Goal: Find specific page/section: Find specific page/section

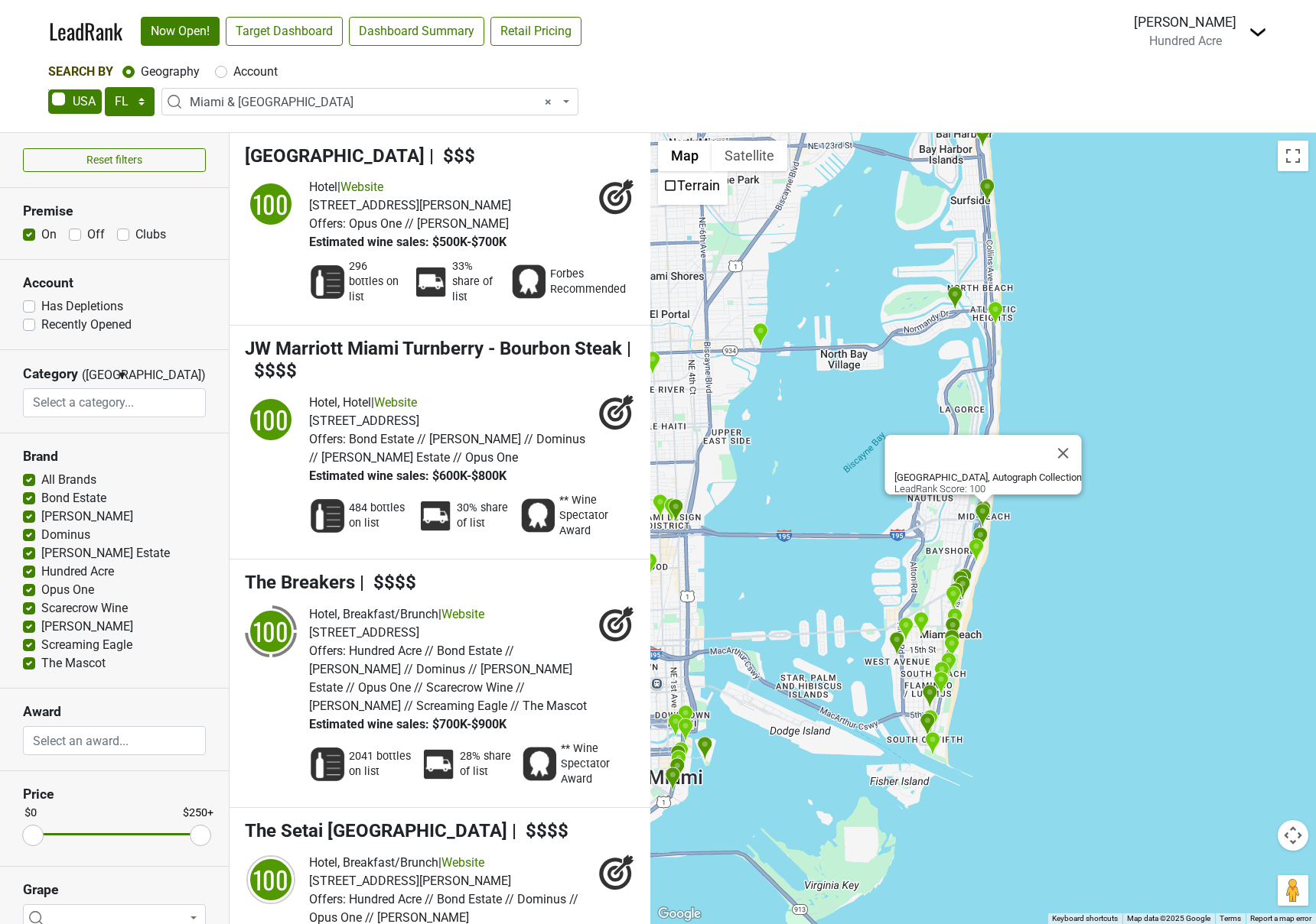
select select "FL"
select select "1195"
select select
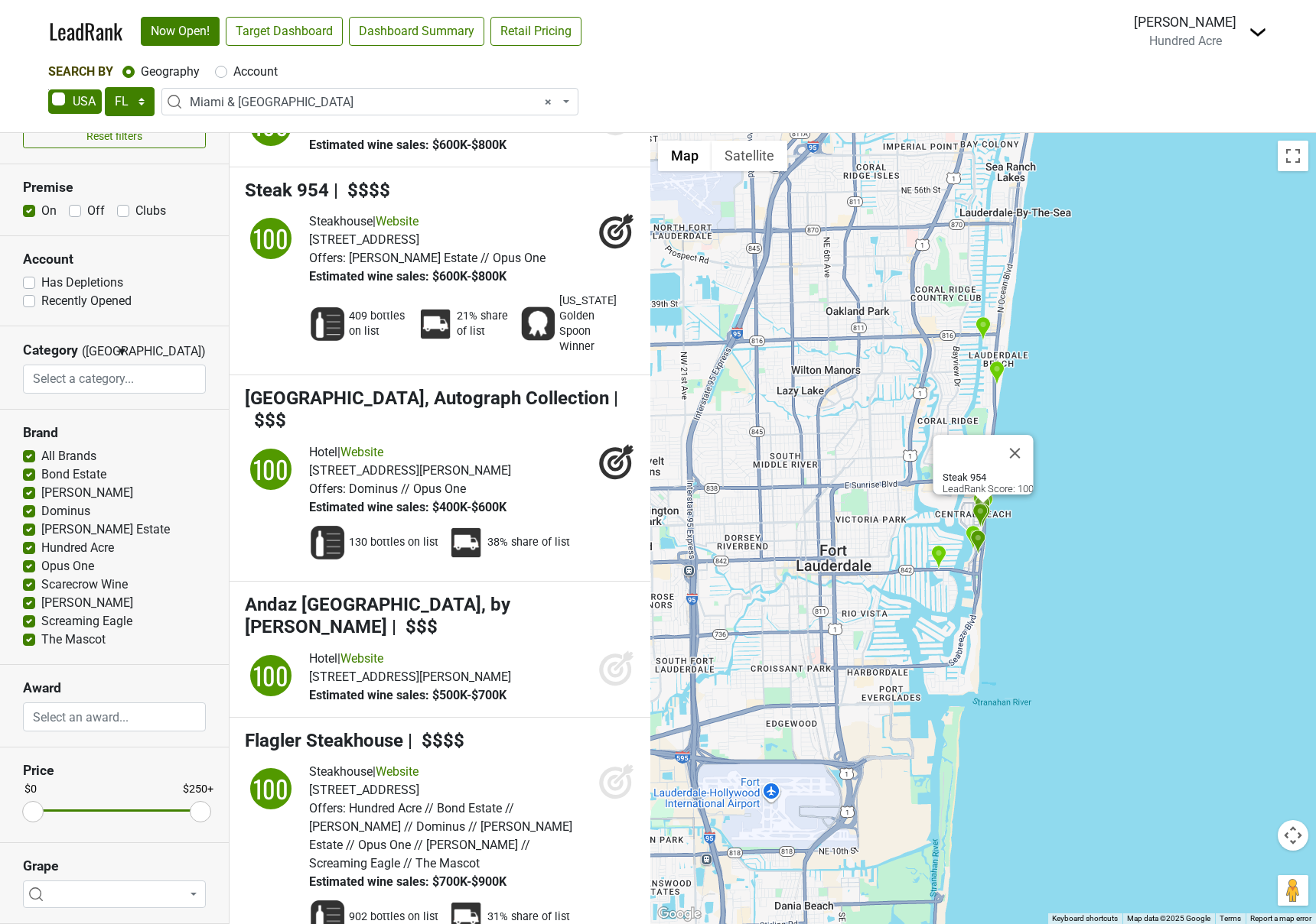
click at [234, 69] on label "Account" at bounding box center [255, 71] width 44 height 18
click at [225, 69] on input "Account" at bounding box center [221, 70] width 12 height 15
radio input "true"
select select
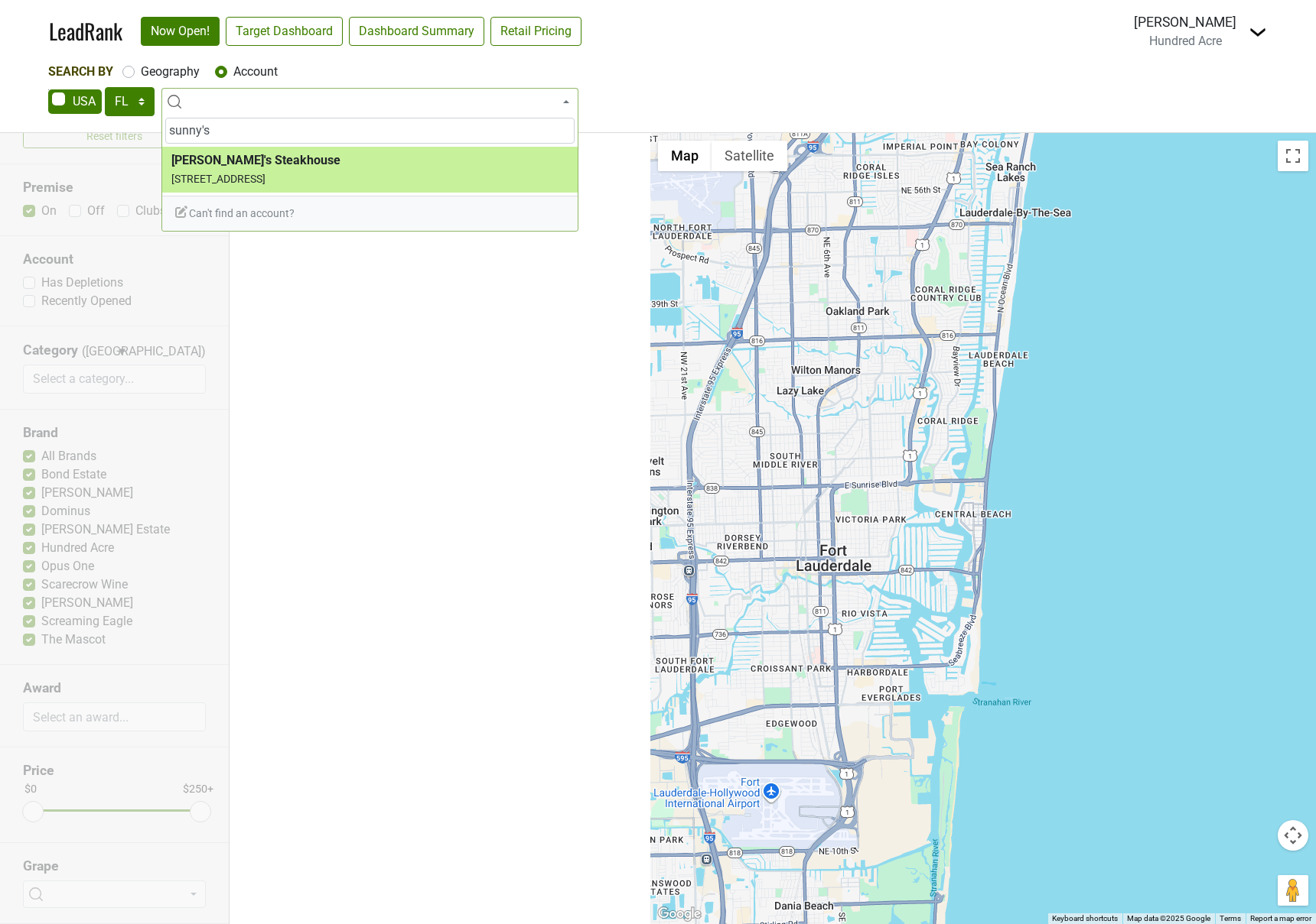
type input "sunny's"
select select "124452848"
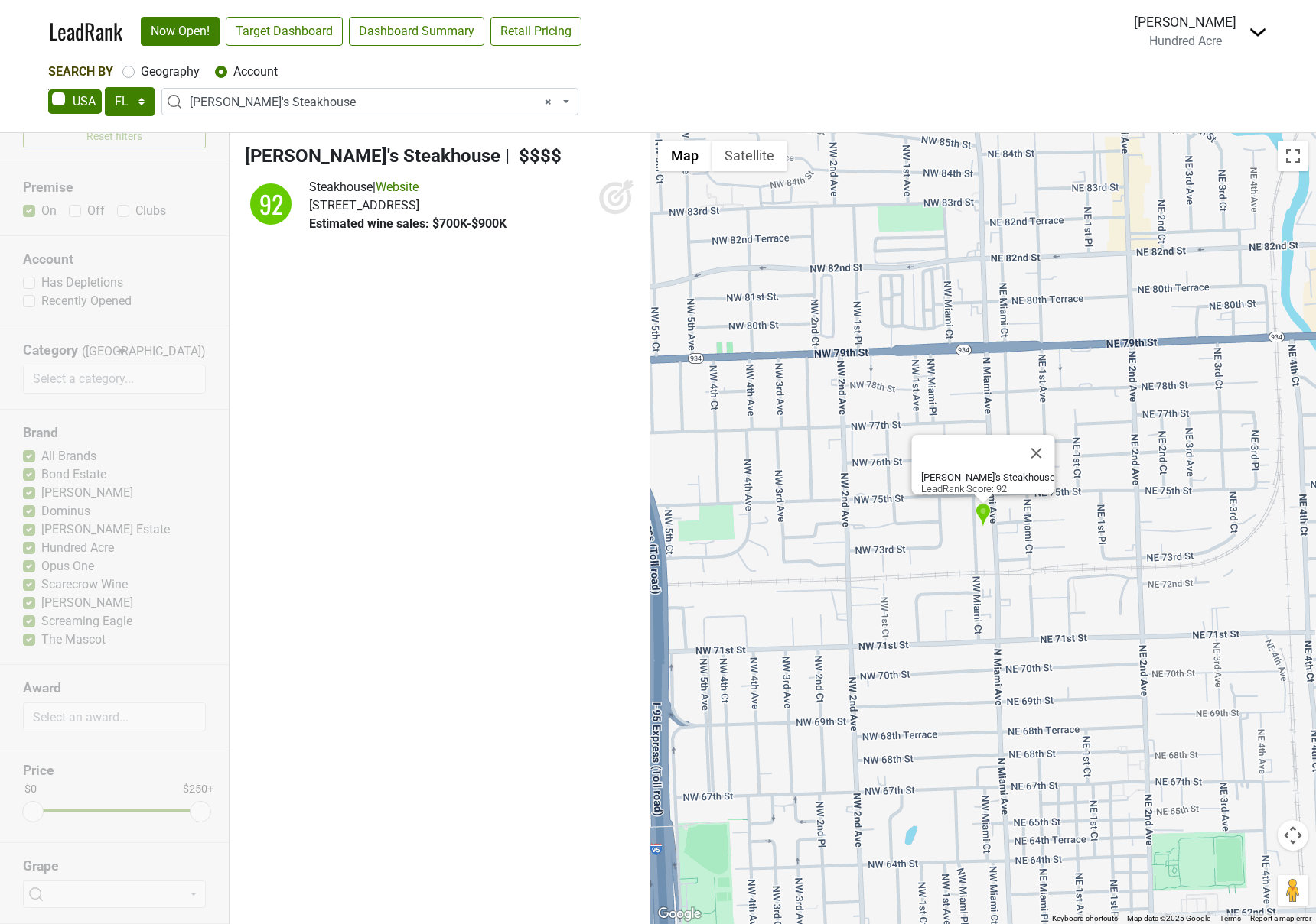
click at [610, 192] on icon at bounding box center [615, 198] width 16 height 16
click at [336, 102] on span "× [PERSON_NAME]'s Steakhouse" at bounding box center [374, 102] width 369 height 18
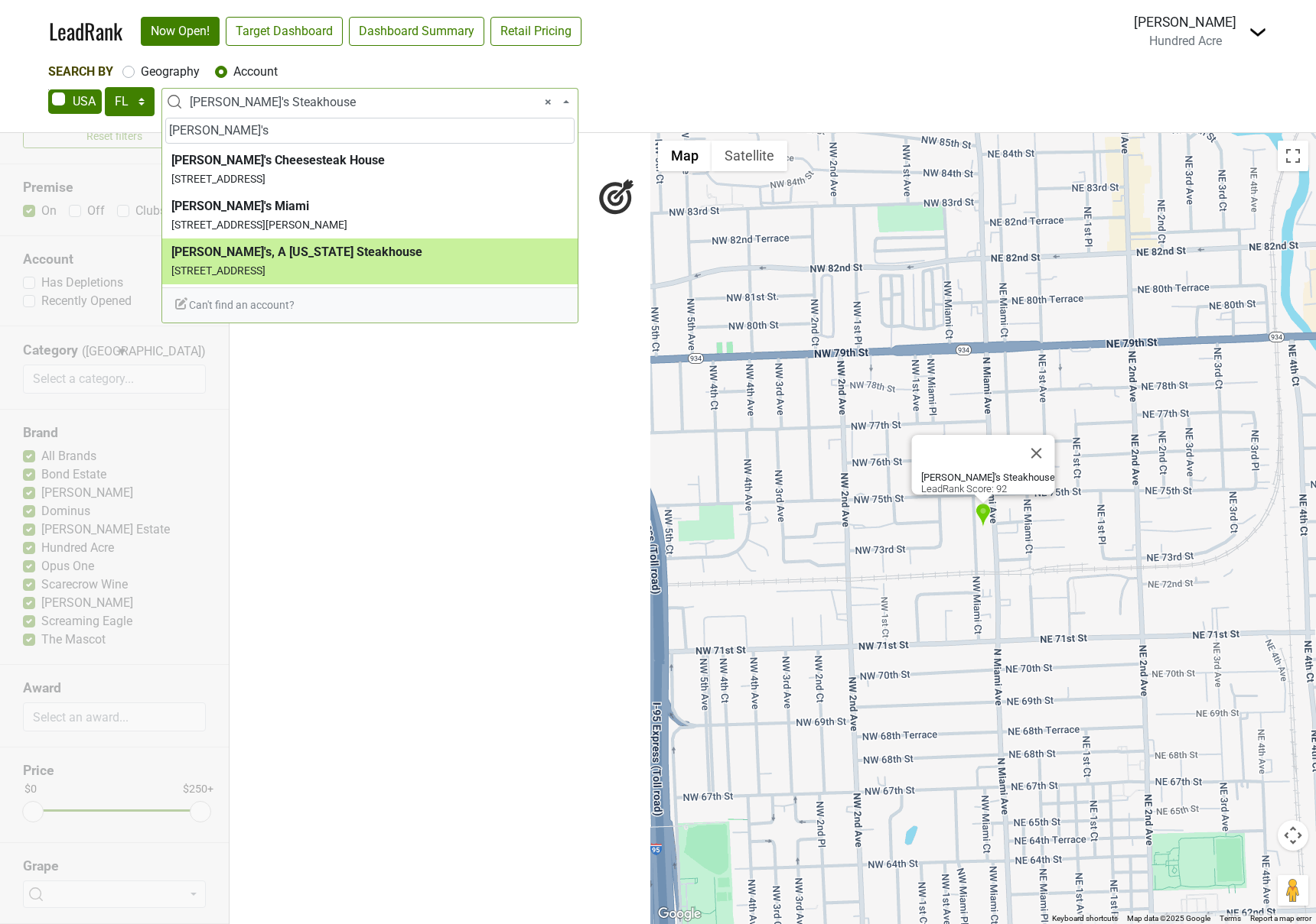
type input "[PERSON_NAME]'s"
select select "124456677"
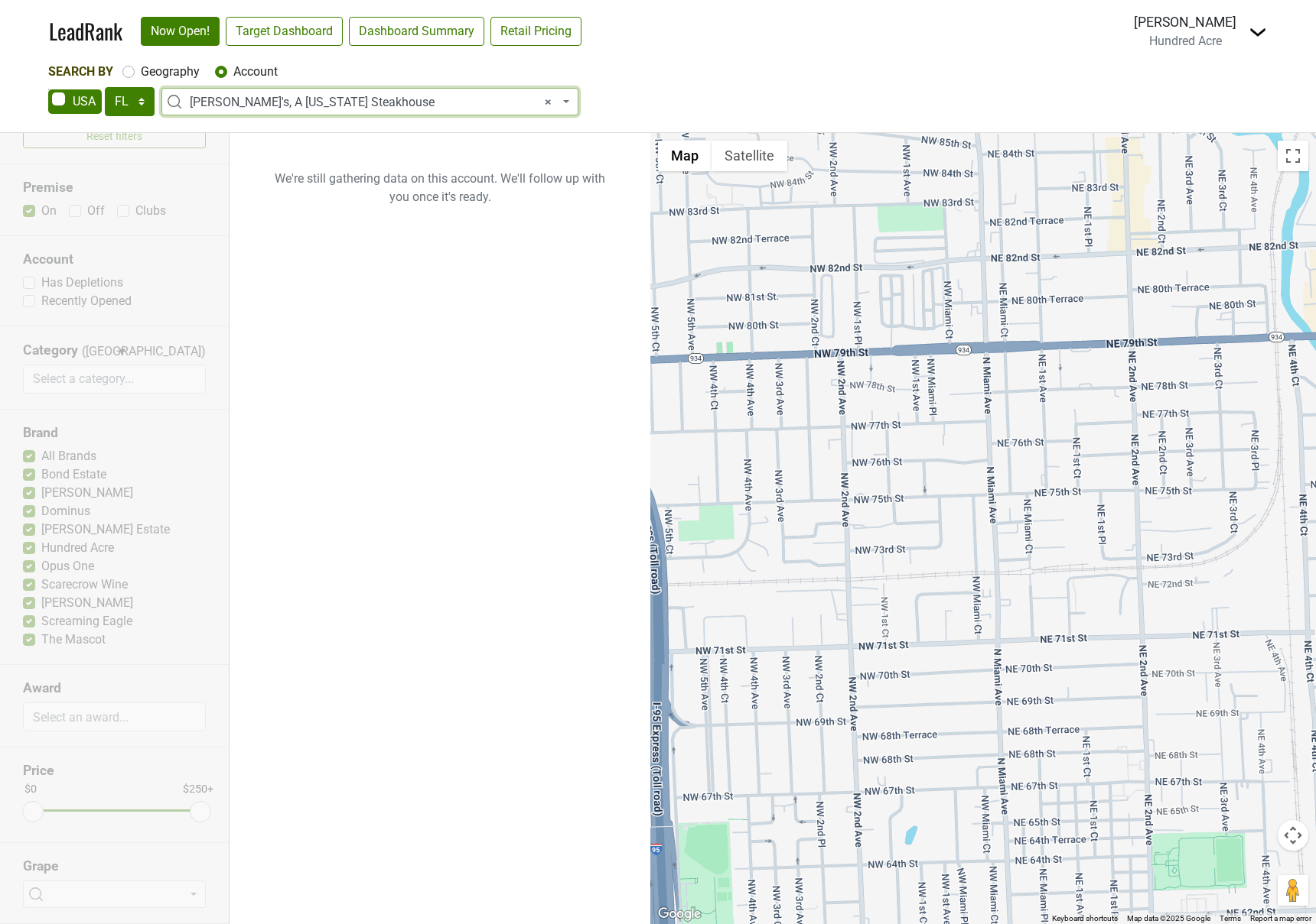
click at [375, 99] on span "× [PERSON_NAME]'s, A [US_STATE] Steakhouse" at bounding box center [374, 102] width 369 height 18
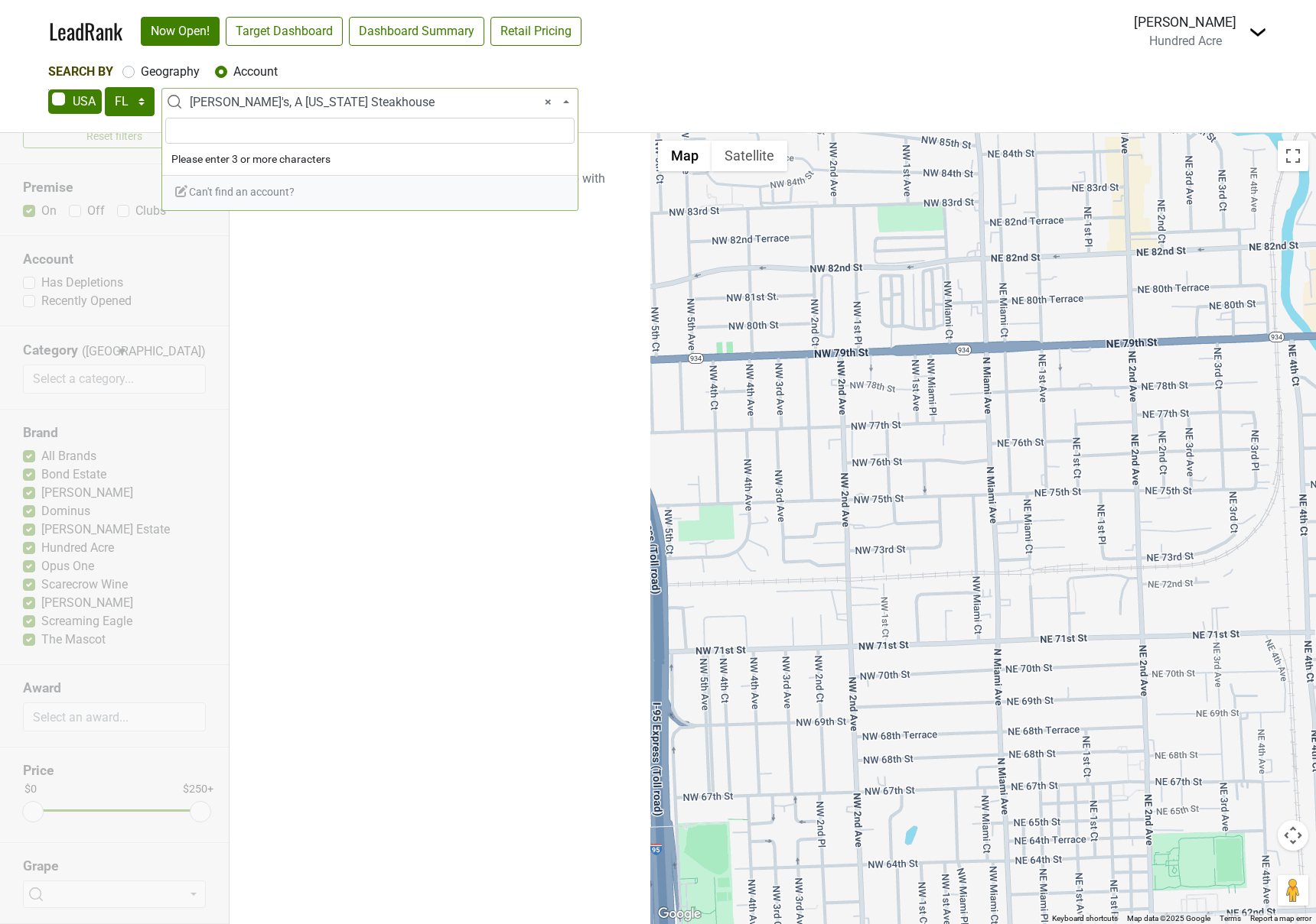
click at [350, 136] on input "search" at bounding box center [370, 131] width 409 height 26
click at [544, 100] on span "× [PERSON_NAME]'s, A [US_STATE] Steakhouse" at bounding box center [374, 102] width 369 height 18
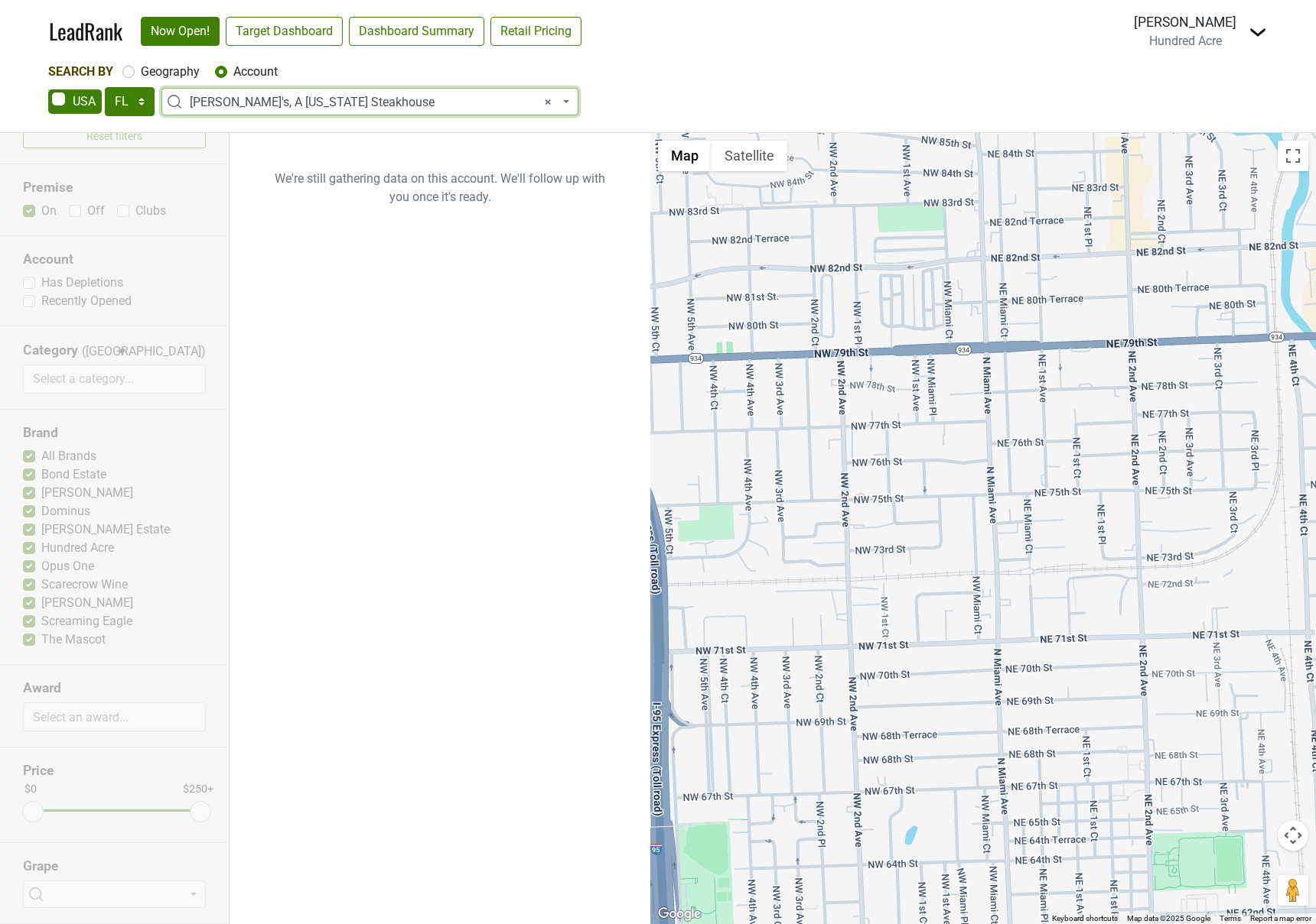
select select
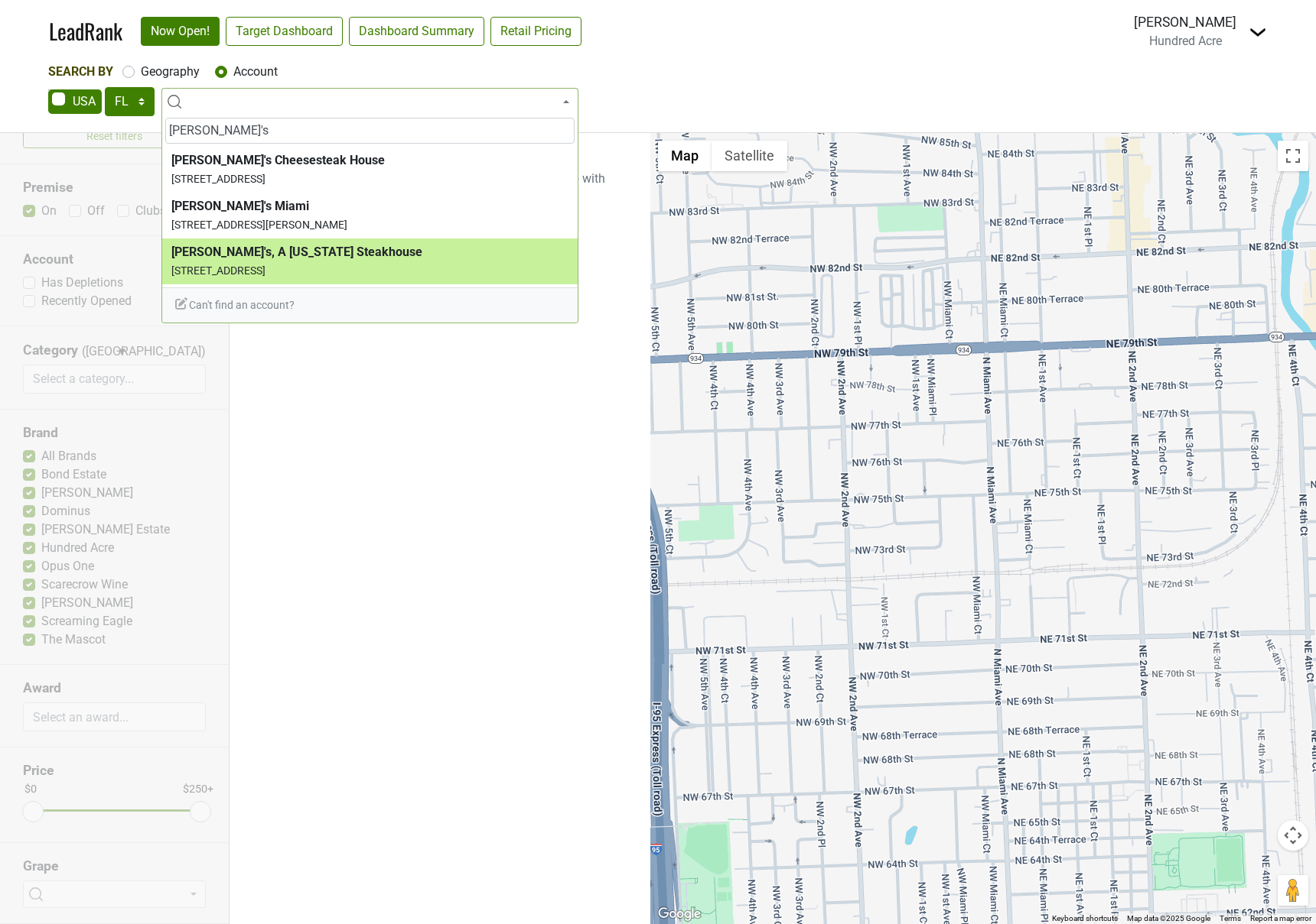
type input "[PERSON_NAME]'s"
select select "124456677"
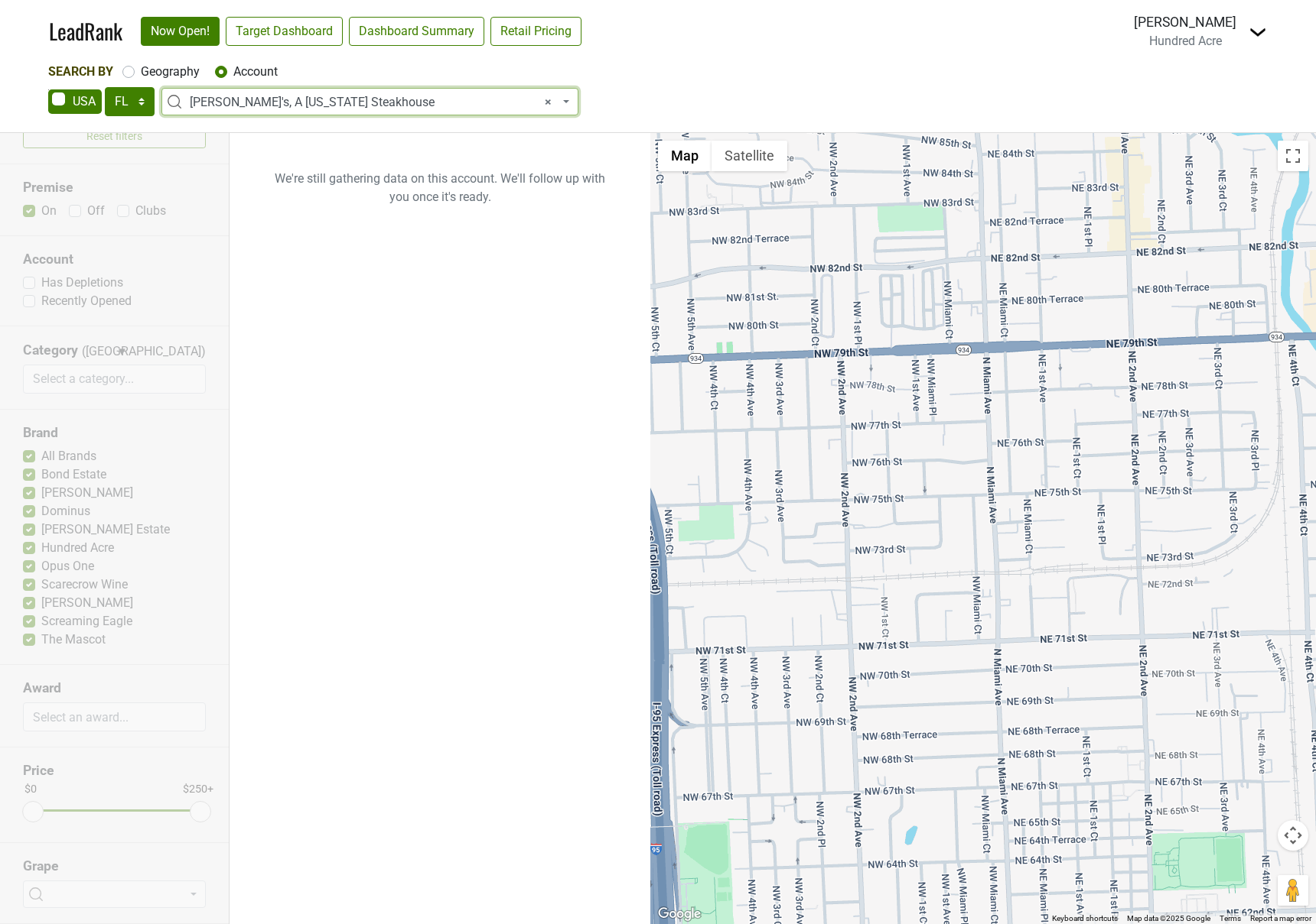
click at [551, 103] on span "× [PERSON_NAME]'s, A [US_STATE] Steakhouse" at bounding box center [374, 102] width 369 height 18
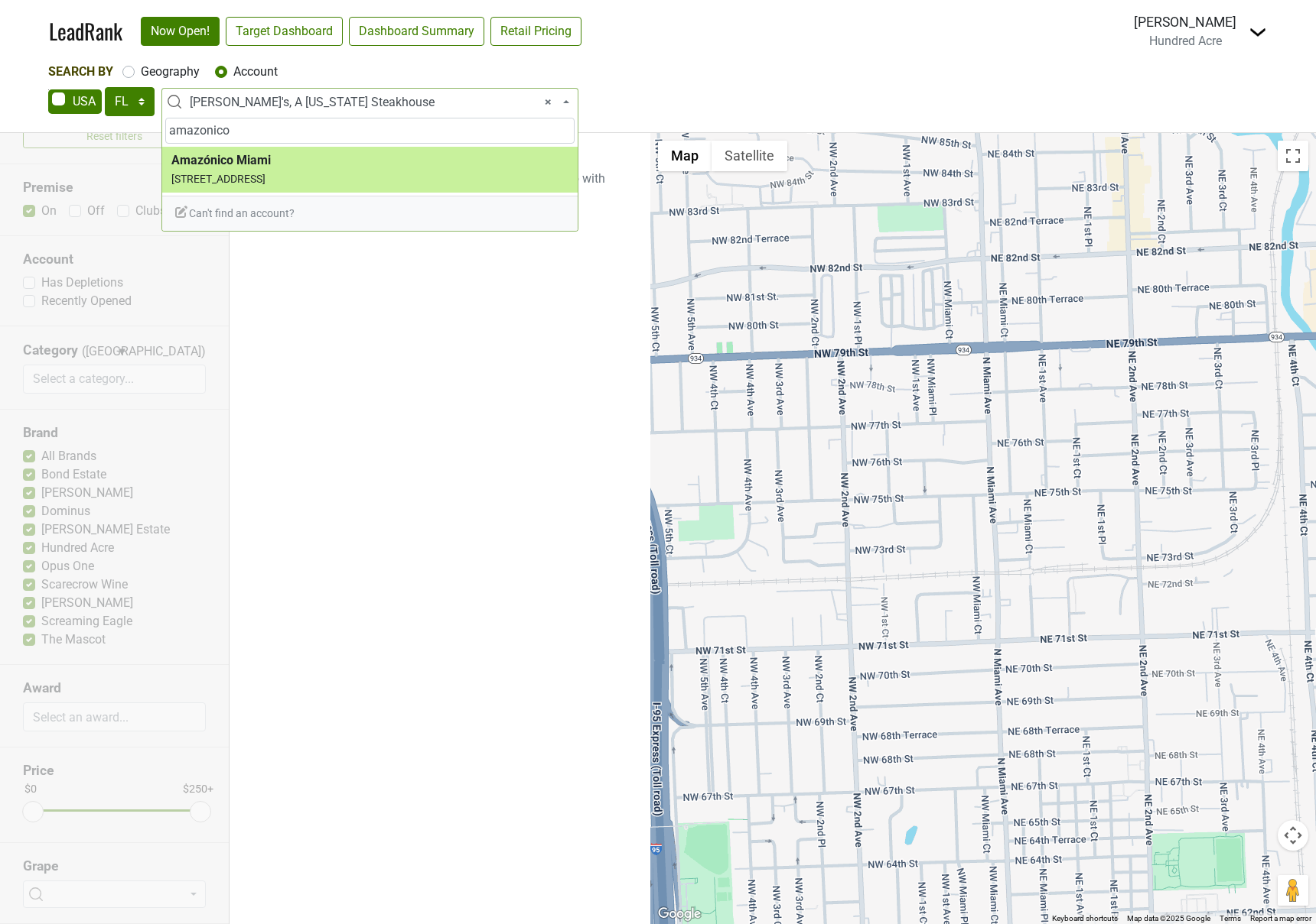
type input "amazonico"
select select "124532435"
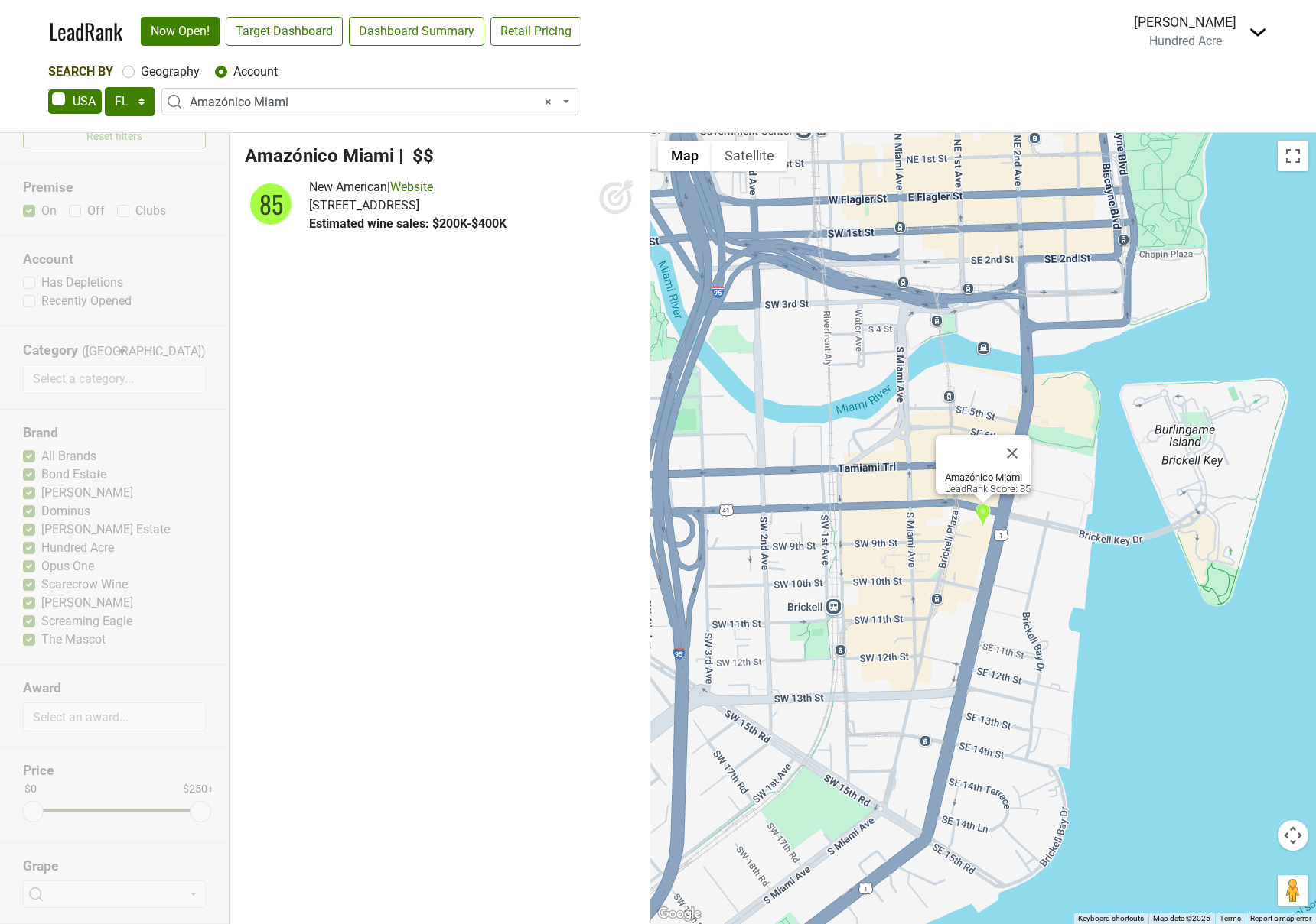
click at [615, 205] on icon at bounding box center [615, 198] width 16 height 16
select select
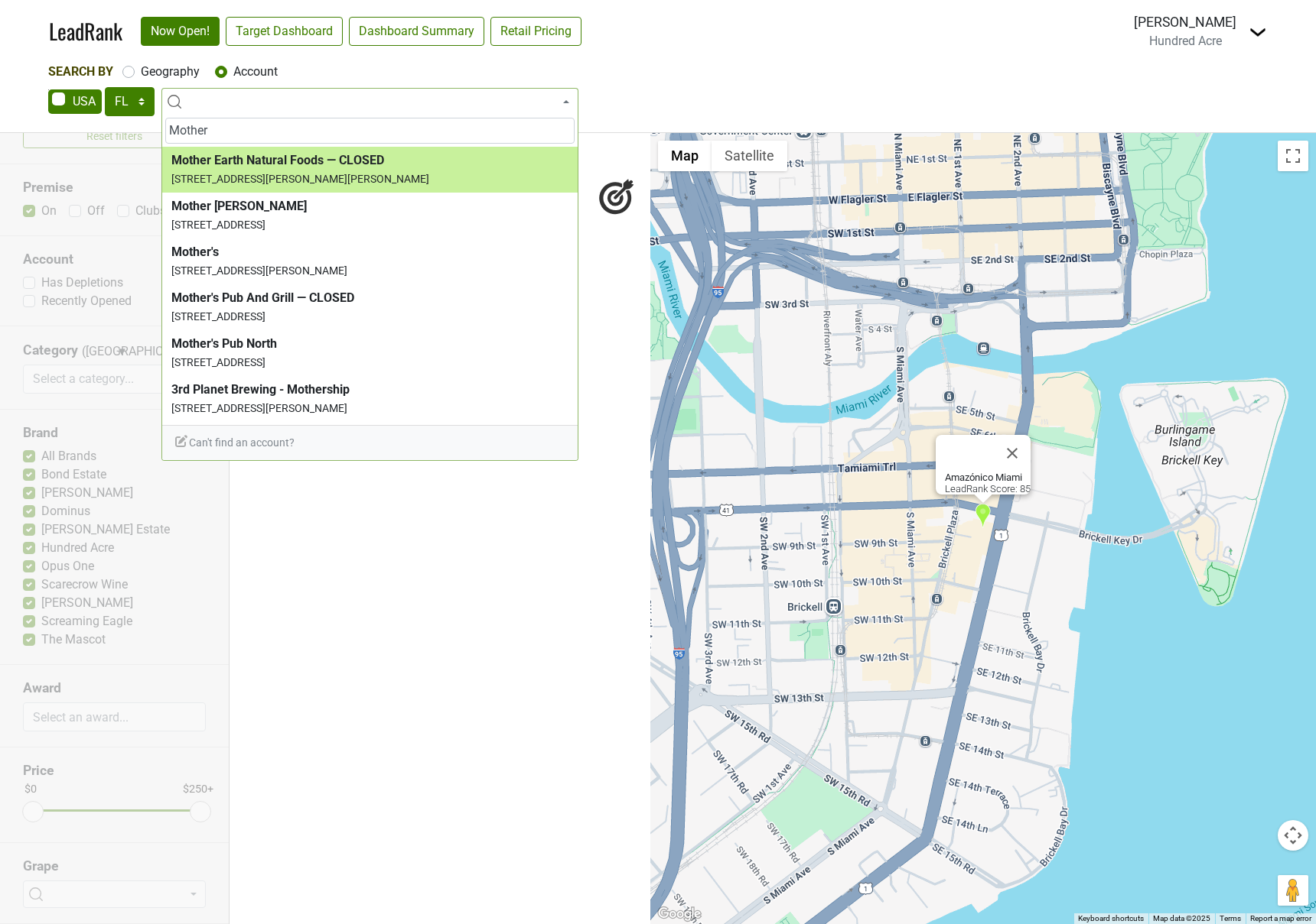
type input "Mother"
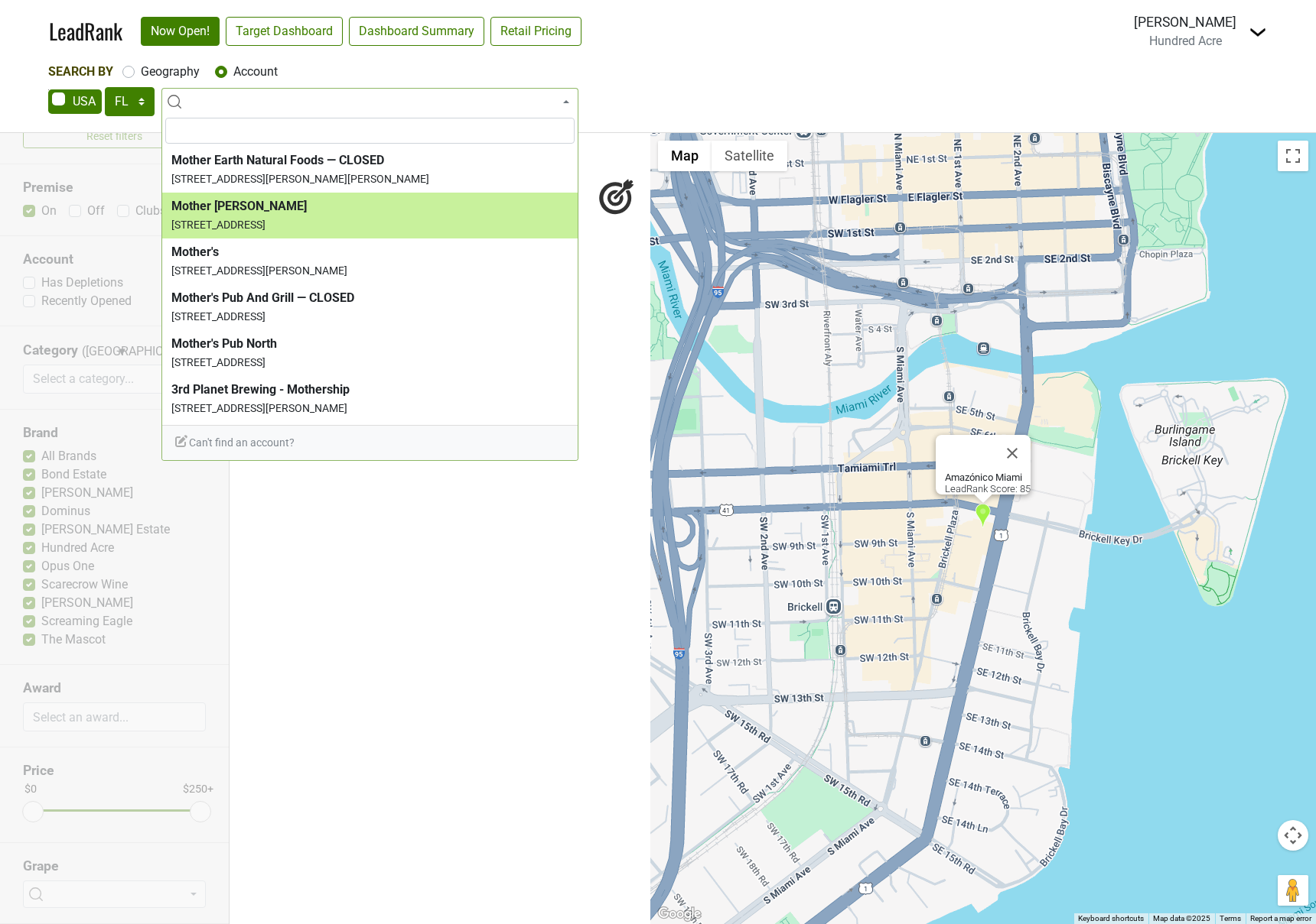
select select "124457820"
